Goal: Task Accomplishment & Management: Use online tool/utility

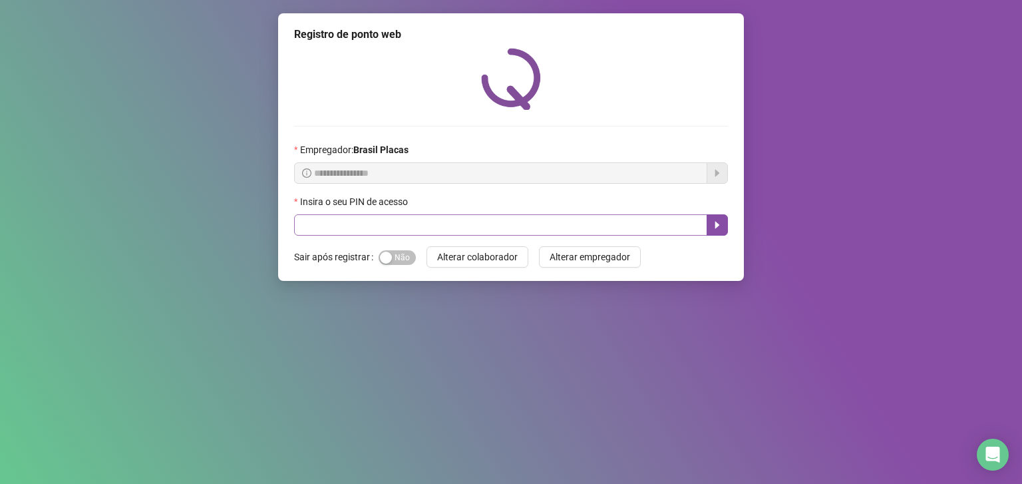
click at [393, 230] on input "text" at bounding box center [500, 224] width 413 height 21
click at [391, 231] on input "text" at bounding box center [500, 224] width 413 height 21
click at [391, 260] on span "Sim Não" at bounding box center [397, 257] width 37 height 15
click at [311, 216] on input "text" at bounding box center [500, 224] width 413 height 21
type input "*"
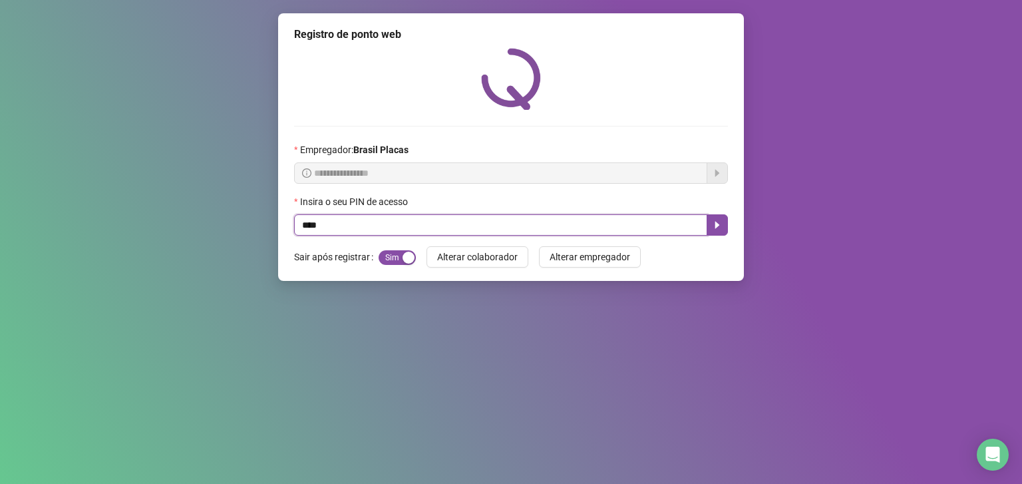
type input "*****"
click at [714, 218] on button "button" at bounding box center [717, 224] width 21 height 21
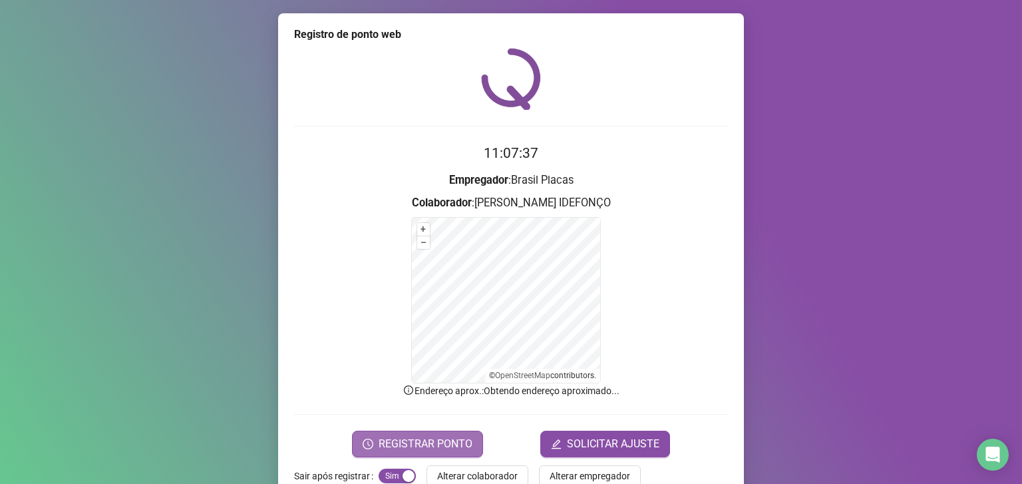
click at [435, 434] on button "REGISTRAR PONTO" at bounding box center [417, 444] width 131 height 27
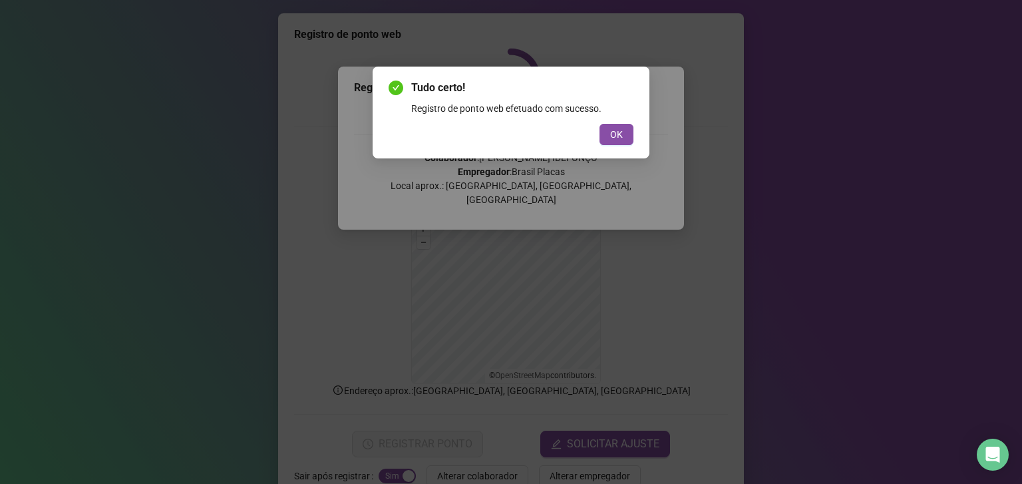
click at [616, 106] on div "Registro de ponto web efetuado com sucesso." at bounding box center [522, 108] width 222 height 15
click at [616, 132] on span "OK" at bounding box center [616, 134] width 13 height 15
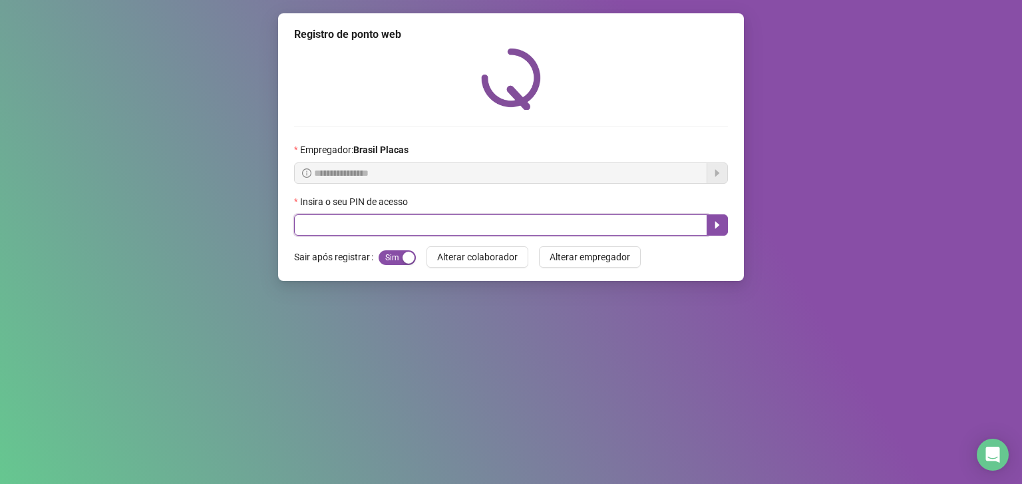
click at [355, 220] on input "text" at bounding box center [500, 224] width 413 height 21
type input "*****"
click at [711, 222] on button "button" at bounding box center [717, 224] width 21 height 21
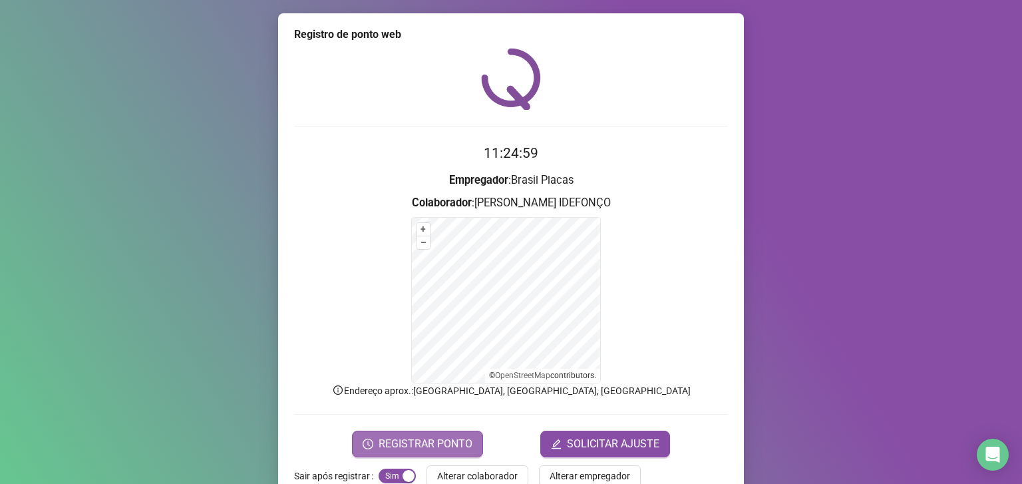
click at [464, 445] on span "REGISTRAR PONTO" at bounding box center [426, 444] width 94 height 16
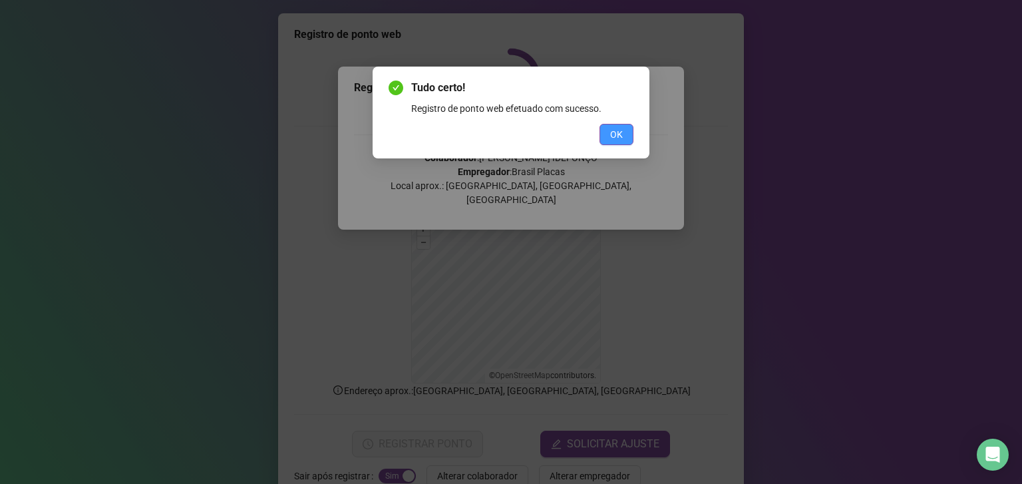
click at [632, 132] on button "OK" at bounding box center [617, 134] width 34 height 21
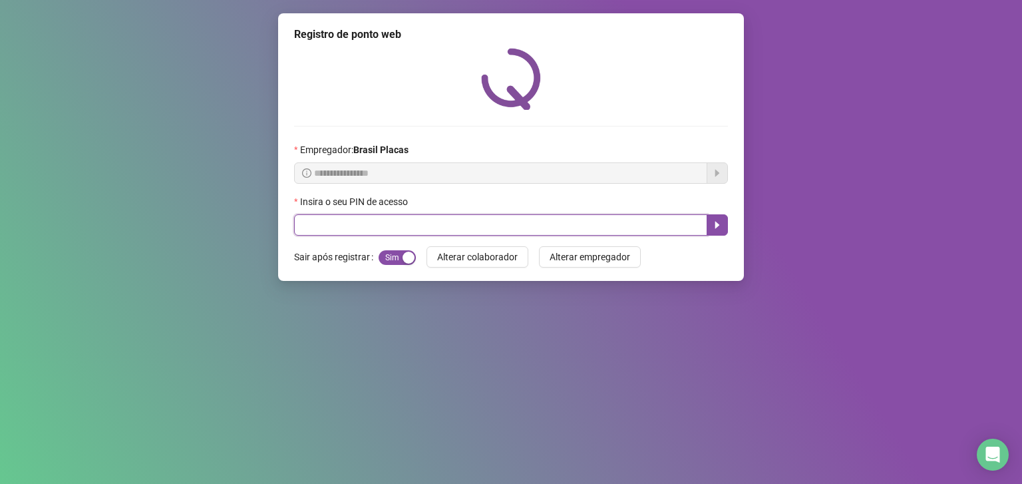
click at [369, 229] on input "text" at bounding box center [500, 224] width 413 height 21
type input "*****"
click at [717, 229] on icon "caret-right" at bounding box center [717, 225] width 11 height 11
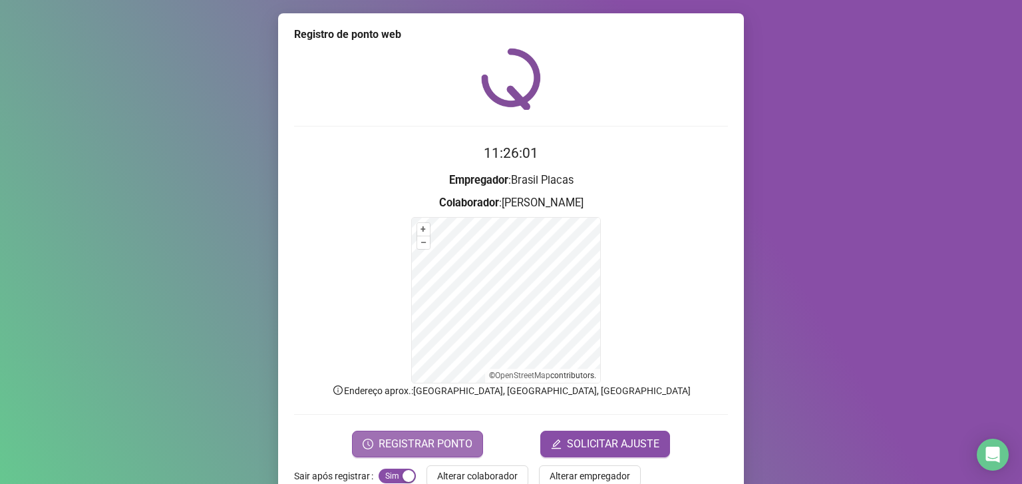
click at [445, 433] on button "REGISTRAR PONTO" at bounding box center [417, 444] width 131 height 27
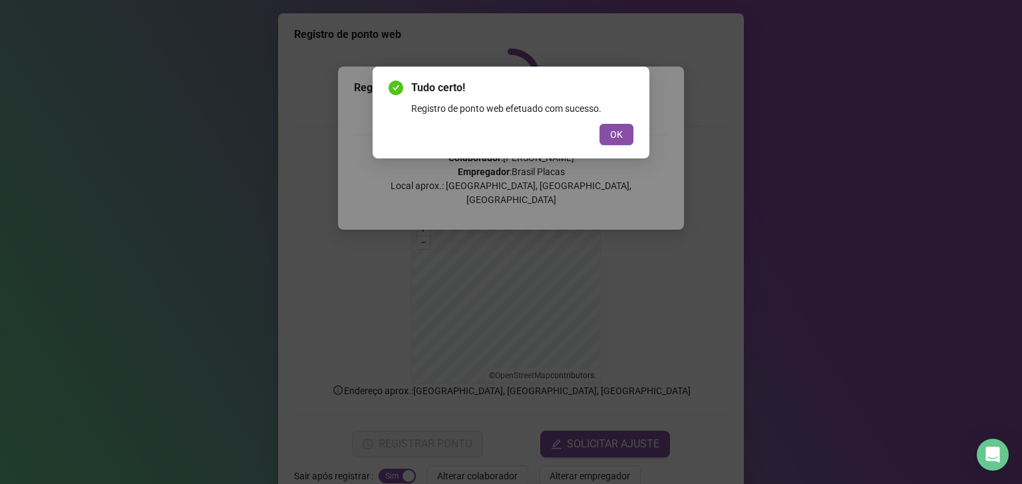
click at [608, 156] on div "Tudo certo! Registro de ponto web efetuado com sucesso. OK" at bounding box center [511, 113] width 277 height 92
click at [600, 135] on button "OK" at bounding box center [617, 134] width 34 height 21
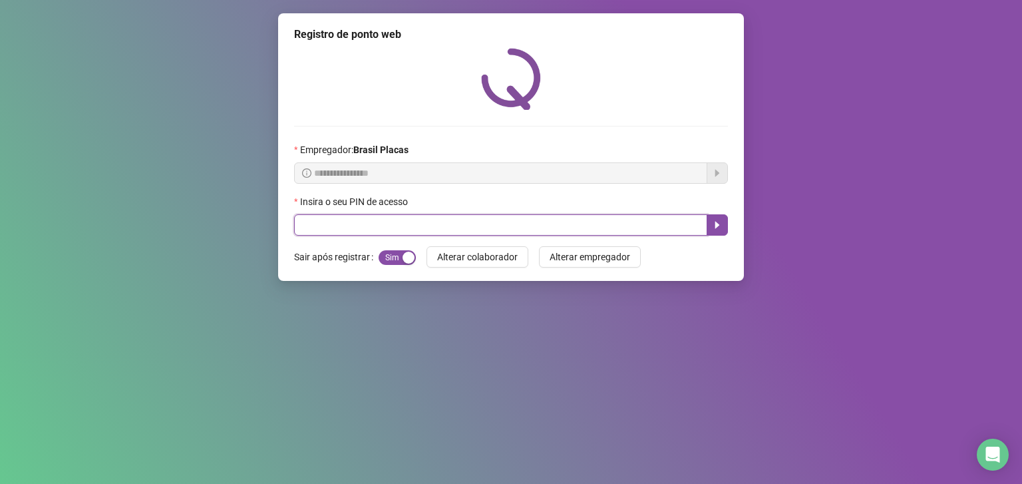
click at [354, 219] on input "text" at bounding box center [500, 224] width 413 height 21
type input "*****"
click at [712, 219] on button "button" at bounding box center [717, 224] width 21 height 21
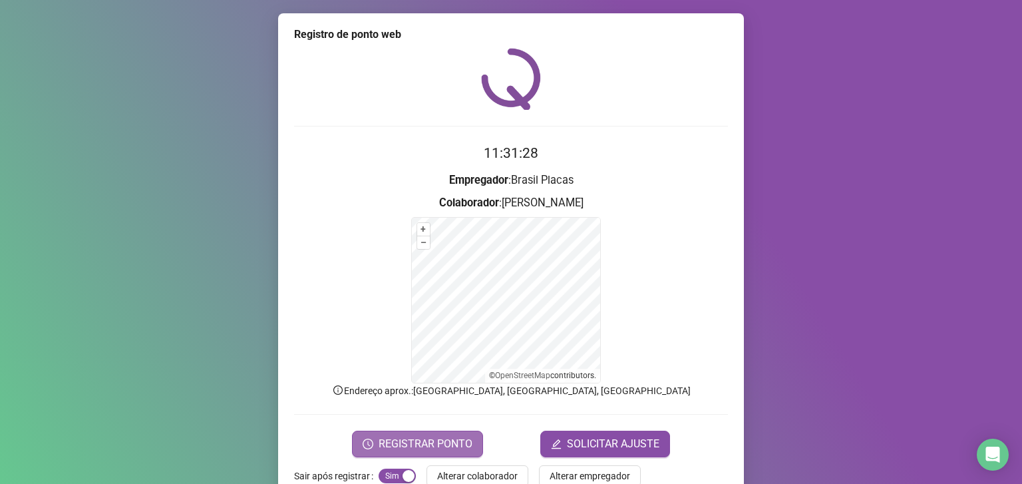
click at [391, 442] on span "REGISTRAR PONTO" at bounding box center [426, 444] width 94 height 16
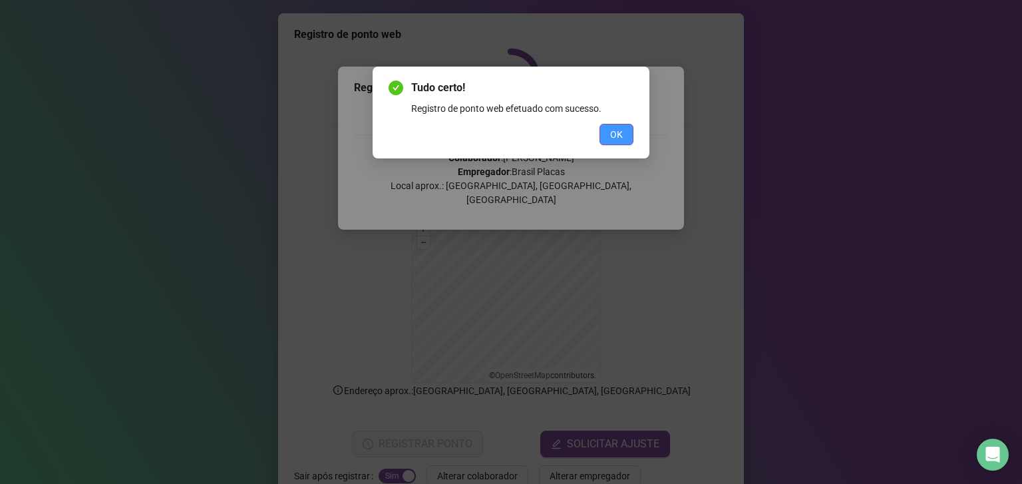
click at [625, 128] on button "OK" at bounding box center [617, 134] width 34 height 21
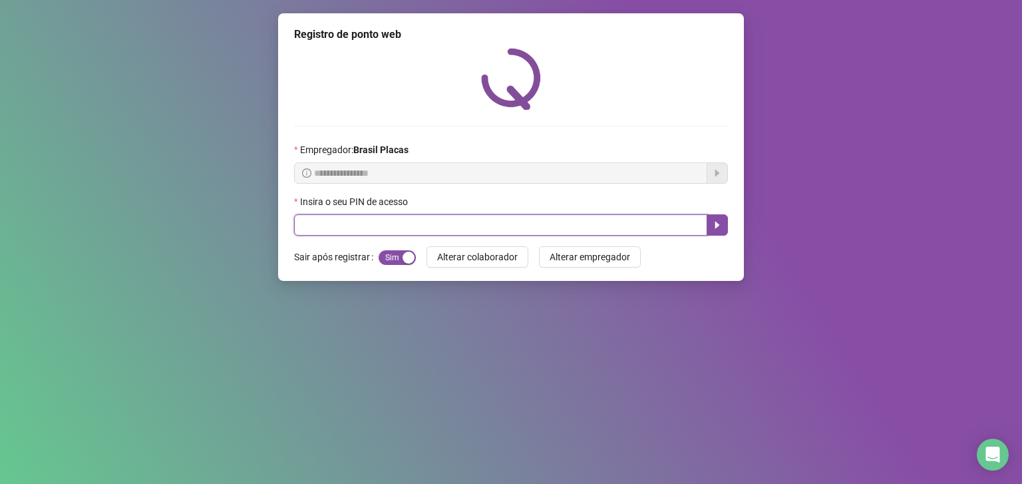
click at [351, 218] on input "text" at bounding box center [500, 224] width 413 height 21
type input "*****"
click at [720, 226] on icon "caret-right" at bounding box center [717, 225] width 11 height 11
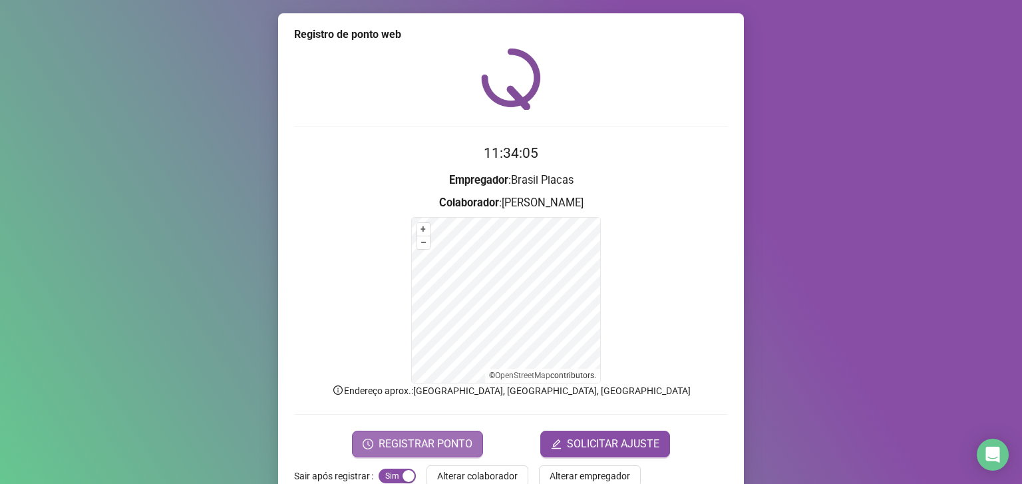
click at [424, 433] on button "REGISTRAR PONTO" at bounding box center [417, 444] width 131 height 27
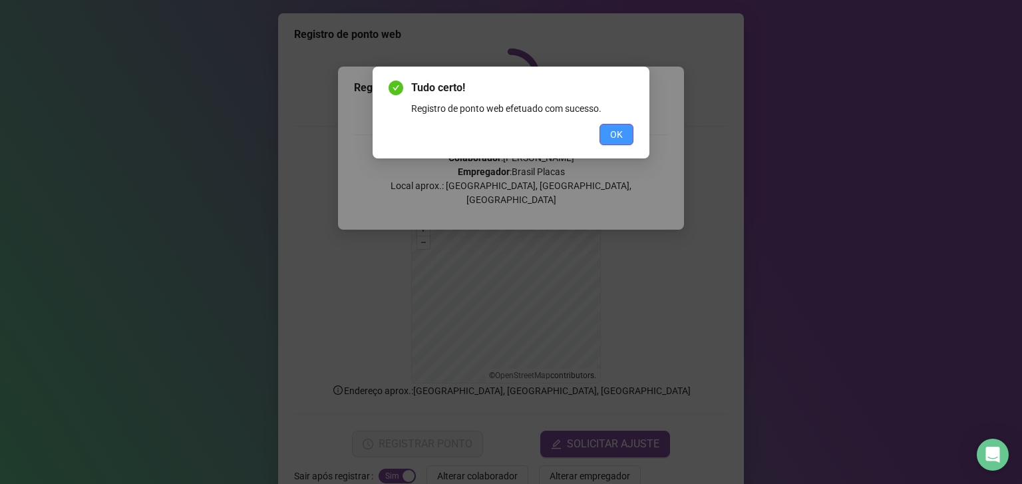
click at [615, 136] on span "OK" at bounding box center [616, 134] width 13 height 15
